Goal: Transaction & Acquisition: Purchase product/service

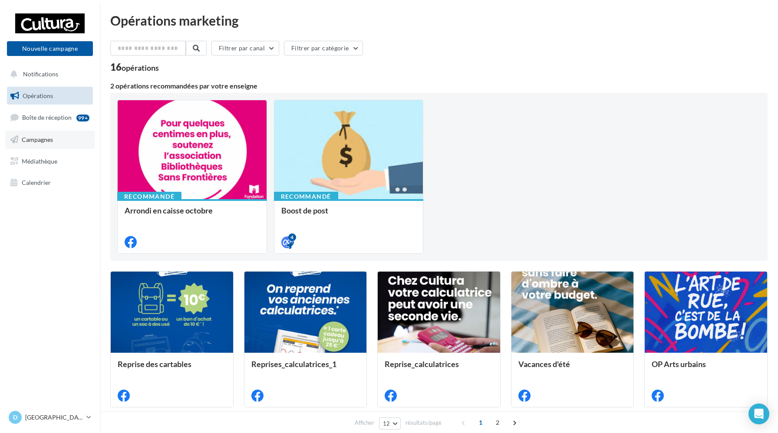
click at [67, 136] on link "Campagnes" at bounding box center [49, 140] width 89 height 18
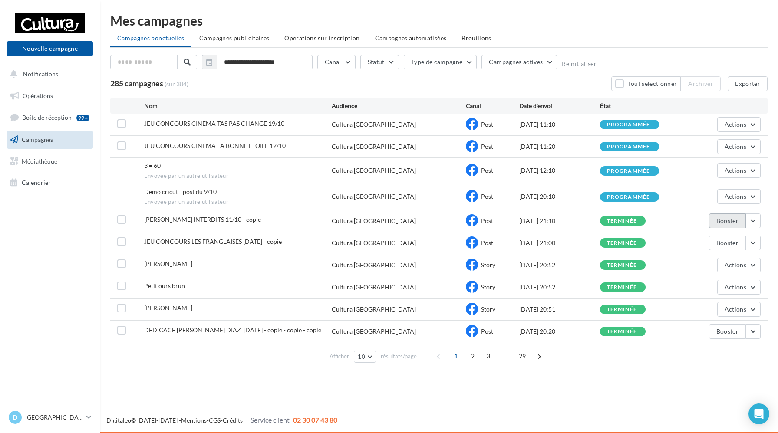
click at [736, 220] on button "Booster" at bounding box center [727, 221] width 37 height 15
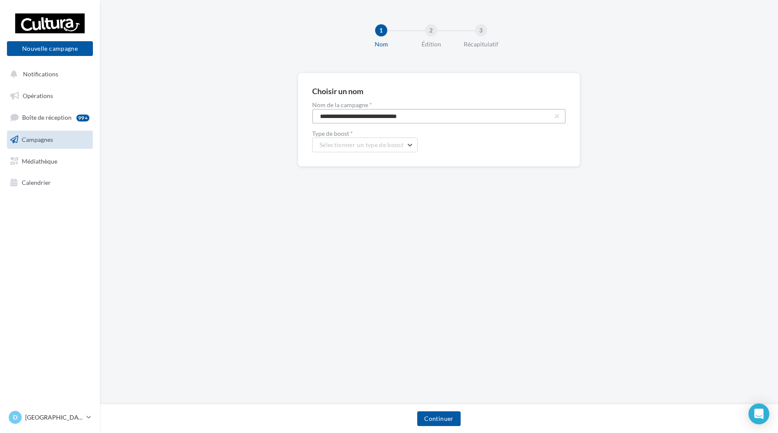
click at [426, 119] on input "**********" at bounding box center [439, 116] width 254 height 15
drag, startPoint x: 431, startPoint y: 114, endPoint x: 279, endPoint y: 112, distance: 152.5
click at [279, 112] on div "**********" at bounding box center [439, 134] width 678 height 122
type input "*"
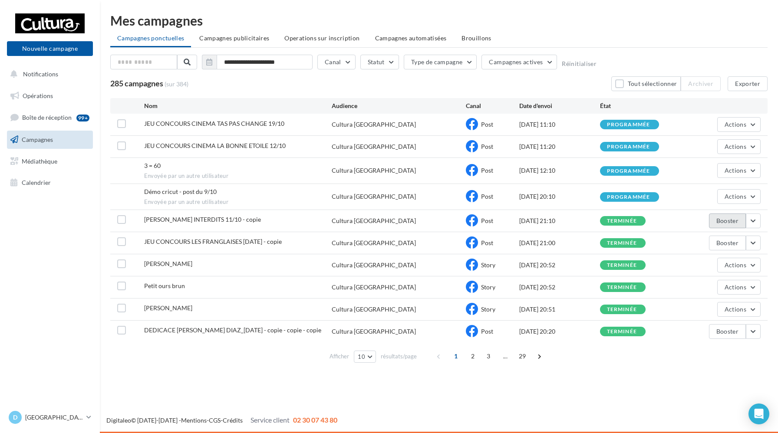
click at [741, 219] on button "Booster" at bounding box center [727, 221] width 37 height 15
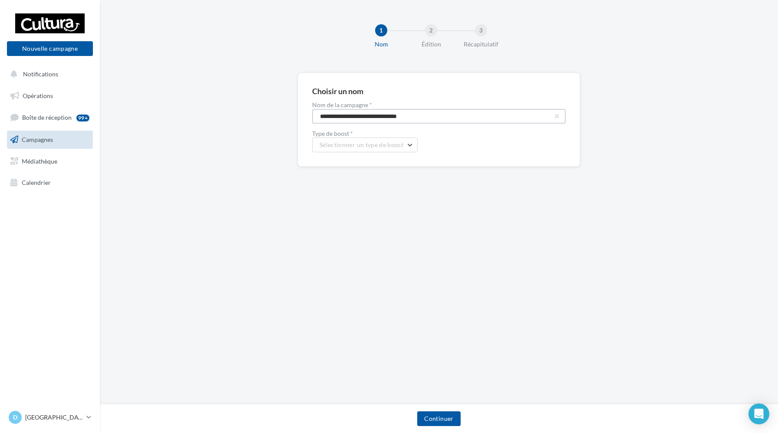
drag, startPoint x: 435, startPoint y: 116, endPoint x: 212, endPoint y: 111, distance: 222.9
click at [212, 111] on div "**********" at bounding box center [439, 134] width 678 height 122
type input "**********"
click at [364, 145] on span "Sélectionner un type de boost" at bounding box center [362, 144] width 84 height 7
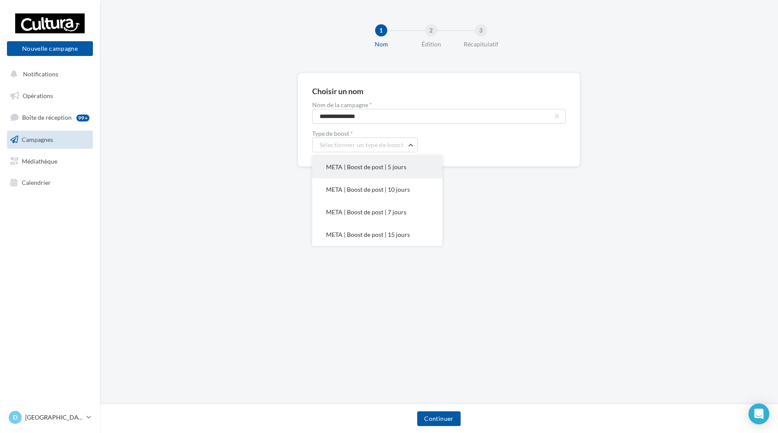
click at [366, 165] on span "META | Boost de post | 5 jours" at bounding box center [366, 166] width 80 height 7
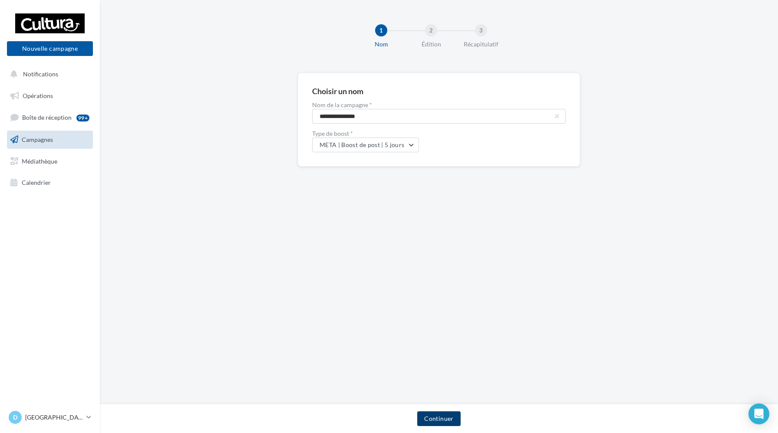
click at [445, 422] on button "Continuer" at bounding box center [438, 419] width 43 height 15
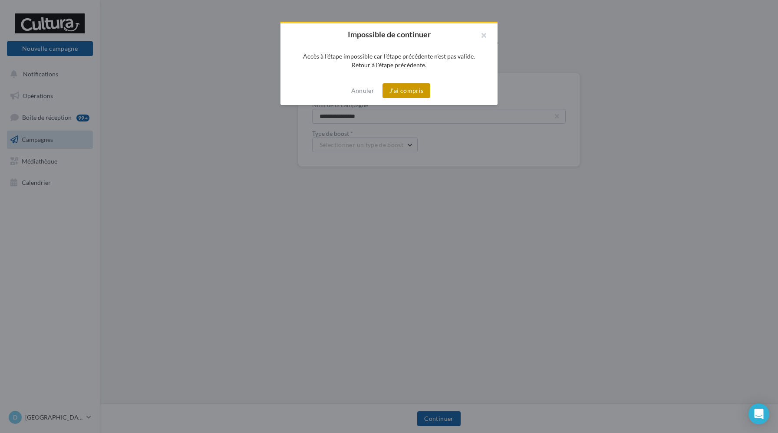
click at [403, 93] on button "J'ai compris" at bounding box center [407, 90] width 48 height 15
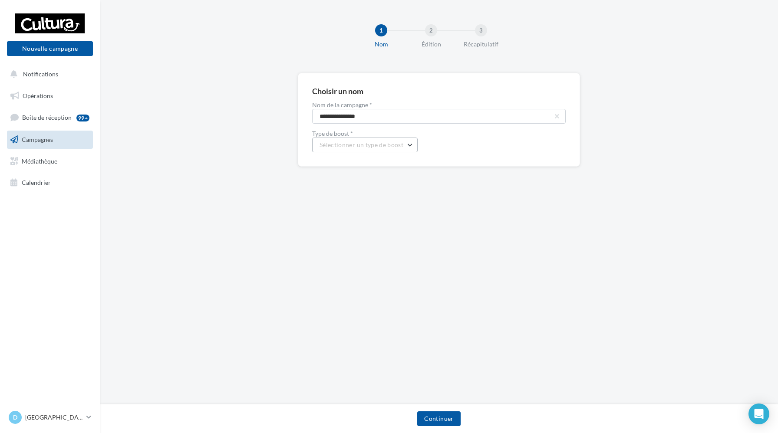
click at [377, 143] on span "Sélectionner un type de boost" at bounding box center [362, 144] width 84 height 7
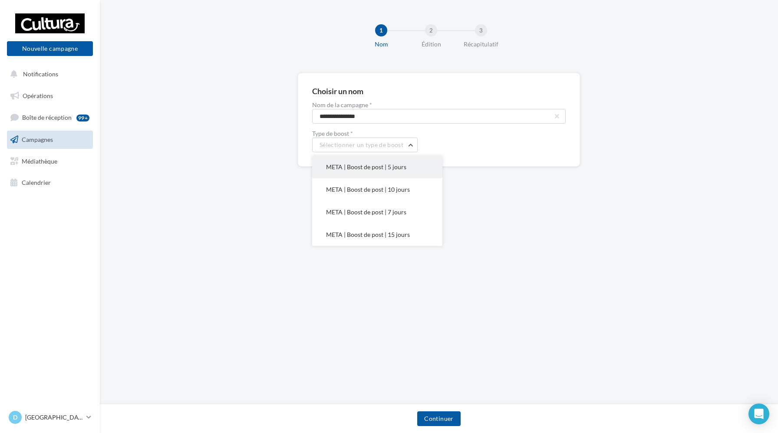
click at [369, 169] on span "META | Boost de post | 5 jours" at bounding box center [366, 166] width 80 height 7
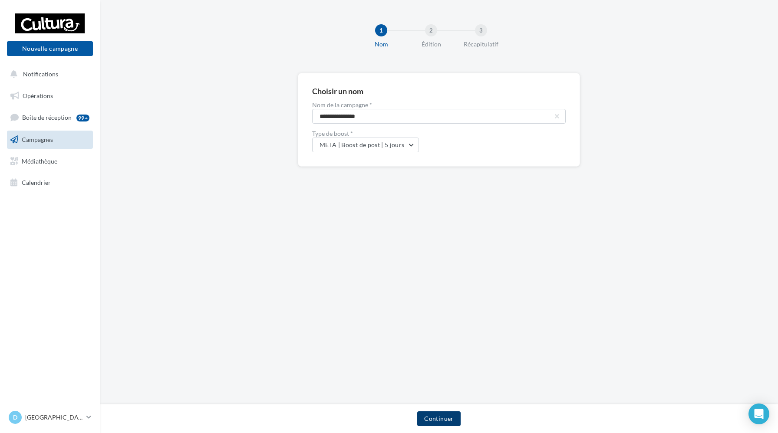
click at [437, 413] on button "Continuer" at bounding box center [438, 419] width 43 height 15
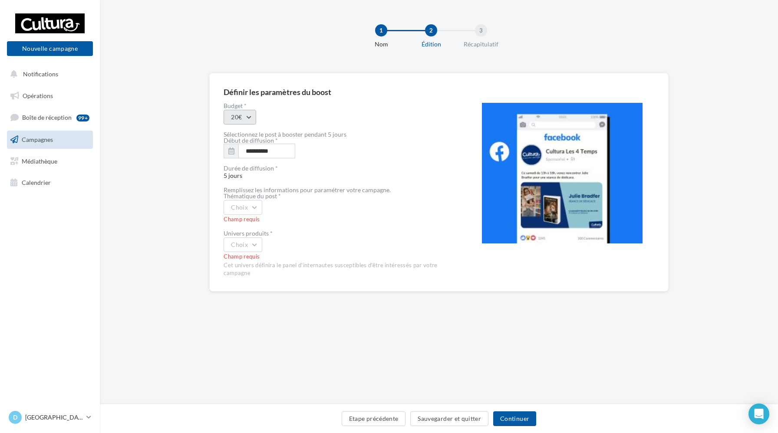
click at [255, 120] on button "20€" at bounding box center [240, 117] width 33 height 15
click at [245, 137] on div "20€" at bounding box center [278, 140] width 108 height 23
click at [259, 208] on button "Choix" at bounding box center [243, 207] width 39 height 15
click at [256, 232] on div "Evènement" at bounding box center [278, 230] width 108 height 23
click at [261, 246] on button "Choix" at bounding box center [243, 245] width 39 height 15
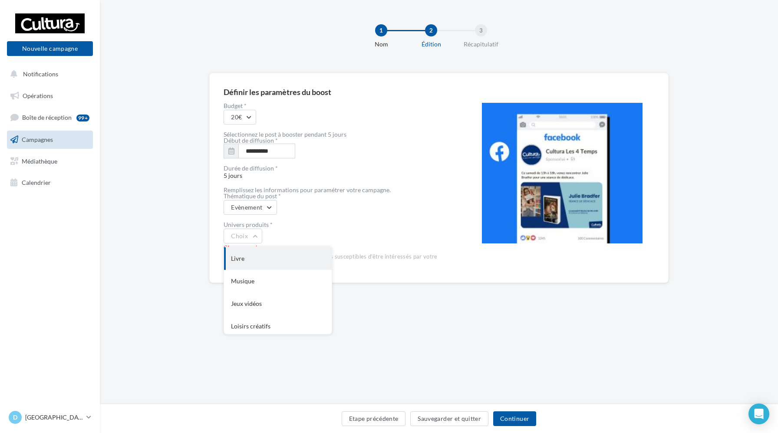
click at [257, 262] on div "Livre" at bounding box center [278, 259] width 108 height 23
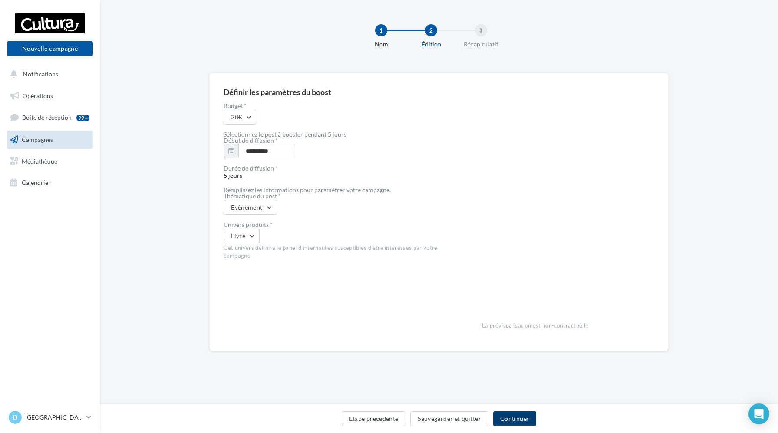
click at [520, 420] on button "Continuer" at bounding box center [514, 419] width 43 height 15
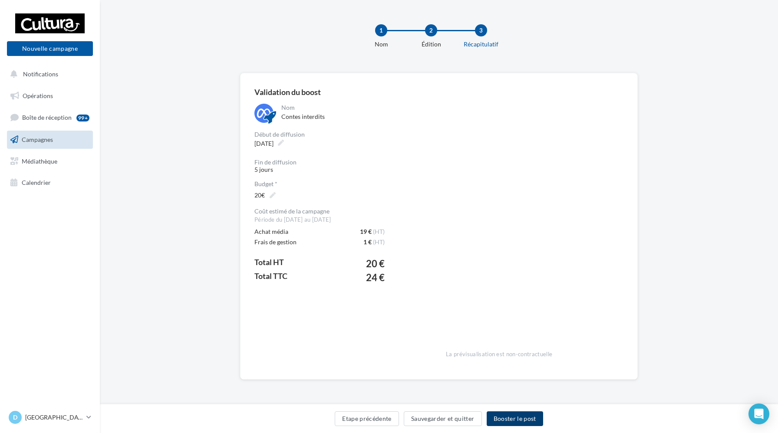
click at [509, 425] on button "Booster le post" at bounding box center [515, 419] width 56 height 15
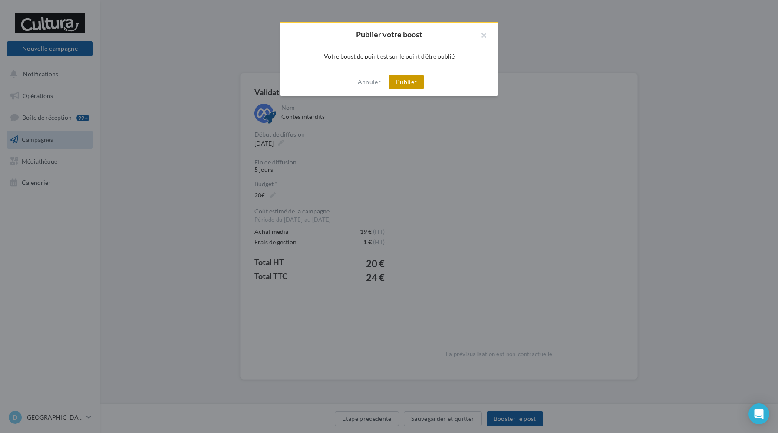
click at [413, 87] on button "Publier" at bounding box center [406, 82] width 35 height 15
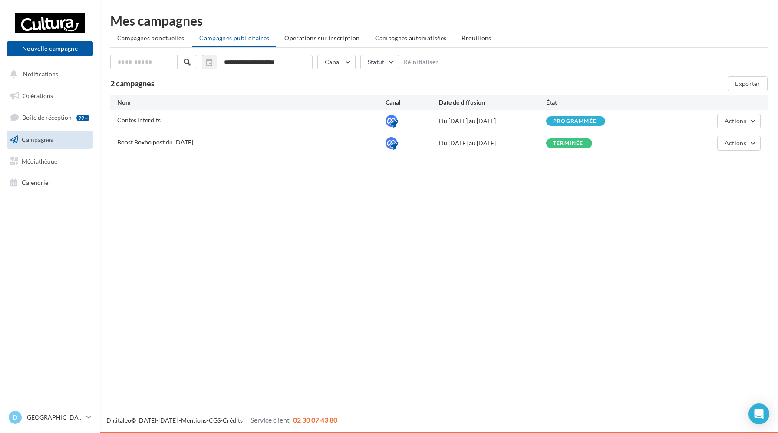
click at [47, 140] on span "Campagnes" at bounding box center [37, 139] width 31 height 7
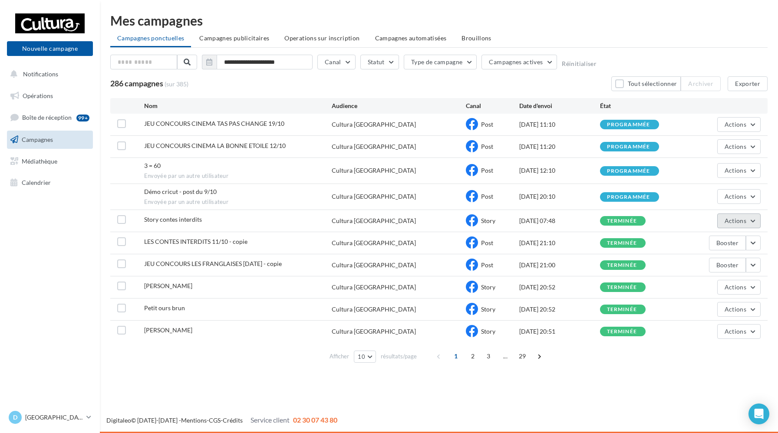
click at [741, 222] on span "Actions" at bounding box center [736, 220] width 22 height 7
click at [703, 288] on button "Dupliquer" at bounding box center [717, 286] width 87 height 23
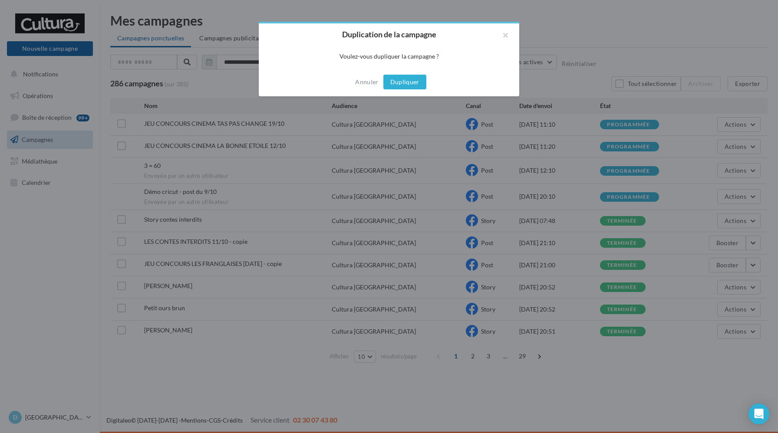
click at [411, 80] on button "Dupliquer" at bounding box center [405, 82] width 43 height 15
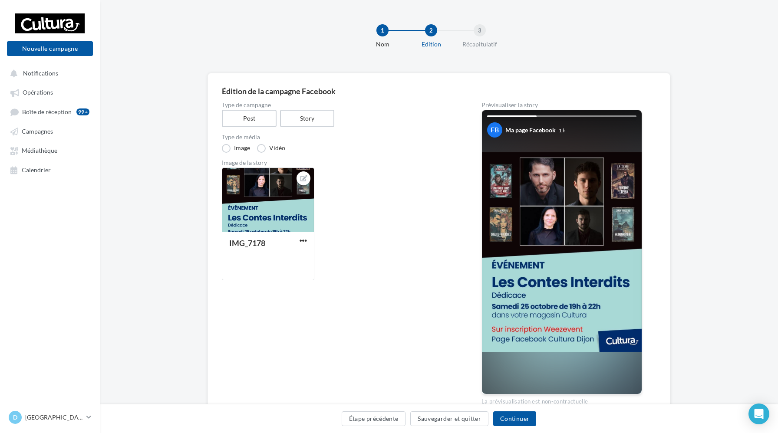
scroll to position [45, 0]
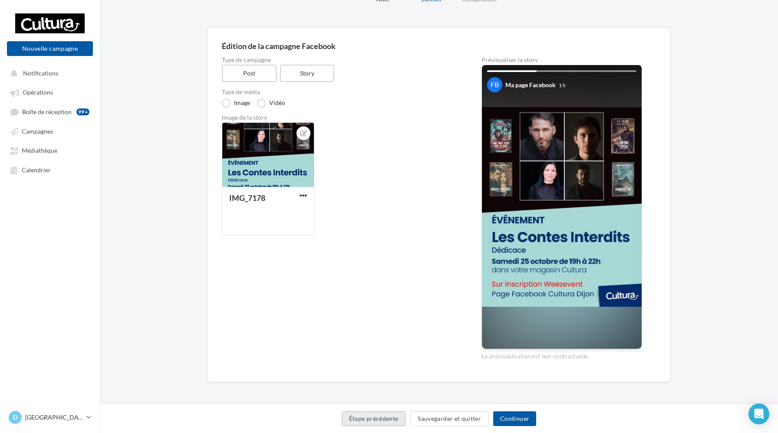
click at [374, 413] on button "Étape précédente" at bounding box center [374, 419] width 64 height 15
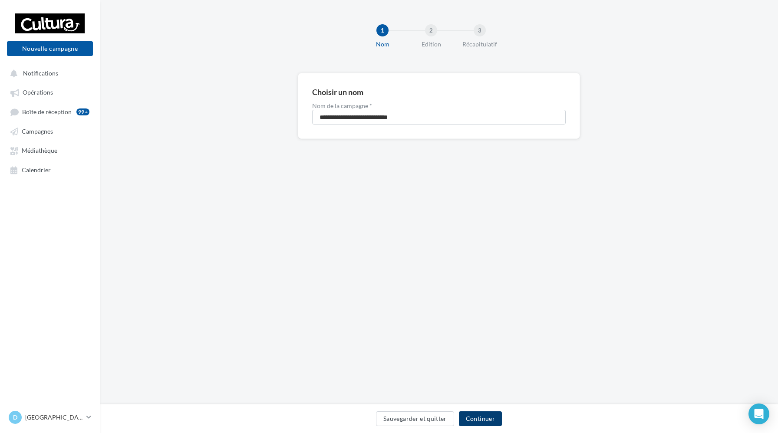
click at [483, 414] on button "Continuer" at bounding box center [480, 419] width 43 height 15
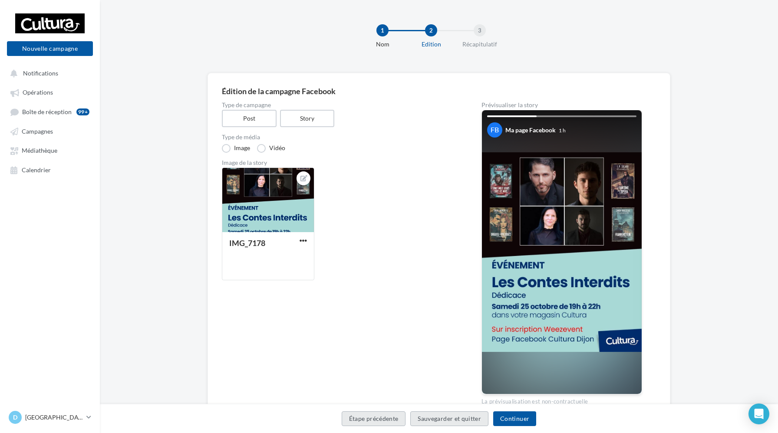
click at [385, 423] on button "Étape précédente" at bounding box center [374, 419] width 64 height 15
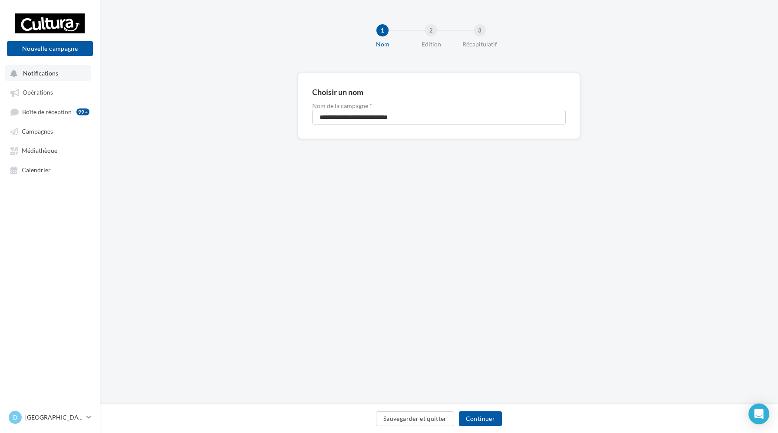
click at [44, 70] on span "Notifications" at bounding box center [40, 72] width 35 height 7
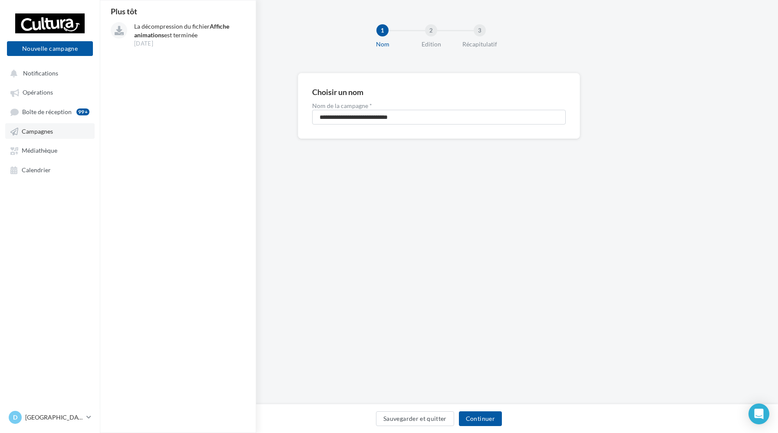
click at [46, 132] on span "Campagnes" at bounding box center [37, 131] width 31 height 7
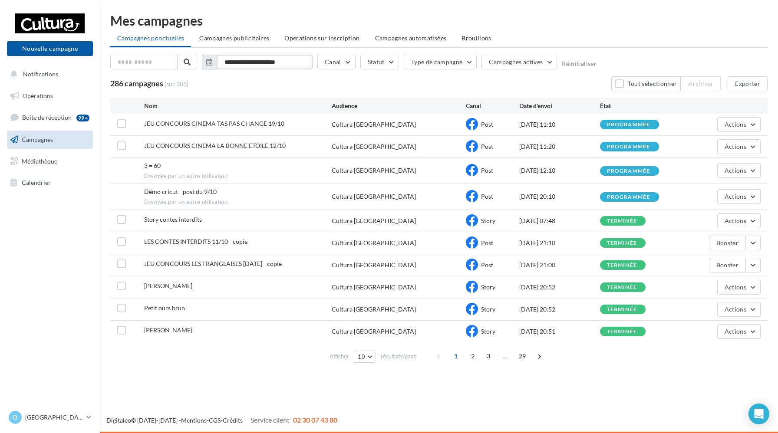
click at [291, 63] on input "**********" at bounding box center [265, 62] width 96 height 15
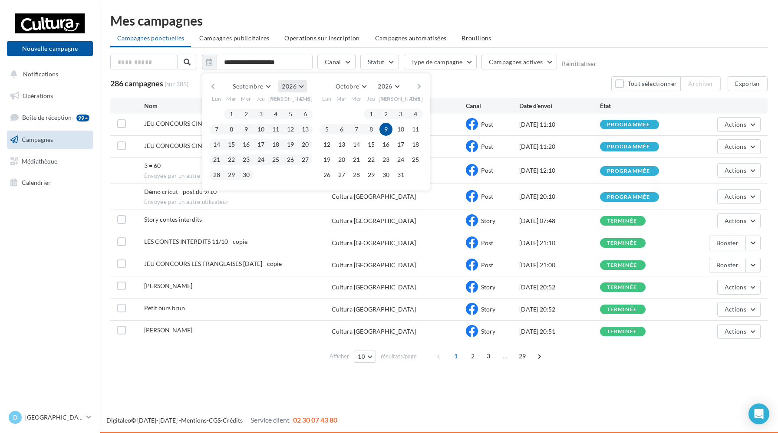
click at [304, 83] on button "2026" at bounding box center [292, 86] width 28 height 12
click at [270, 108] on button "2025" at bounding box center [276, 107] width 61 height 16
click at [218, 114] on button "1" at bounding box center [216, 114] width 13 height 13
click at [232, 174] on button "30" at bounding box center [231, 175] width 13 height 13
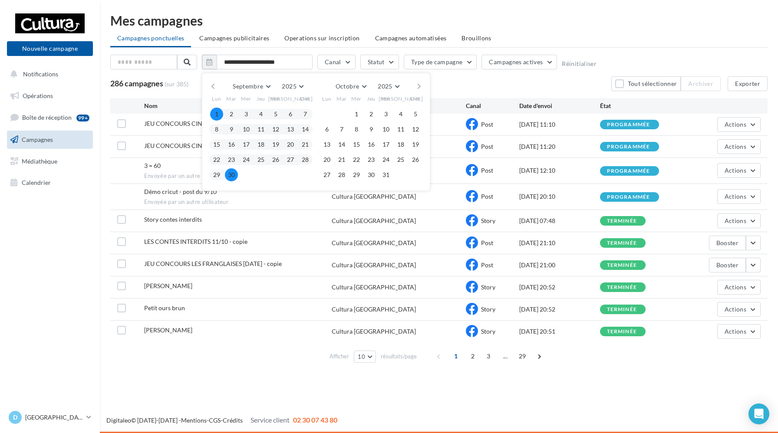
type input "**********"
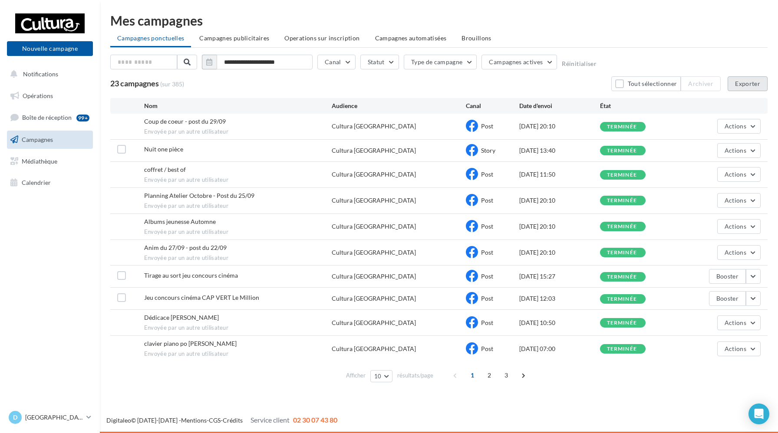
click at [745, 86] on button "Exporter" at bounding box center [748, 83] width 40 height 15
